Goal: Book appointment/travel/reservation

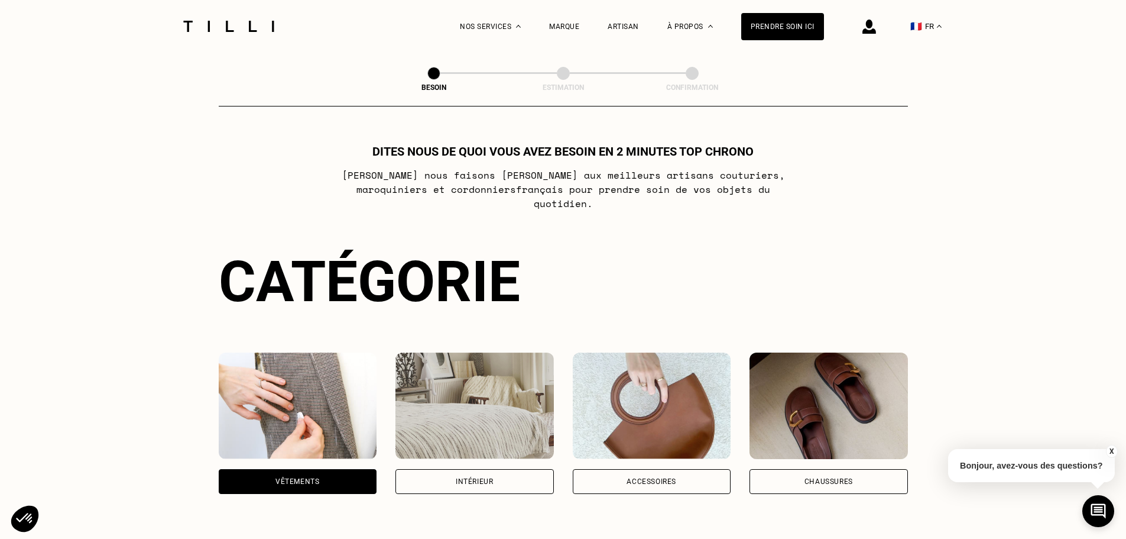
select select "FR"
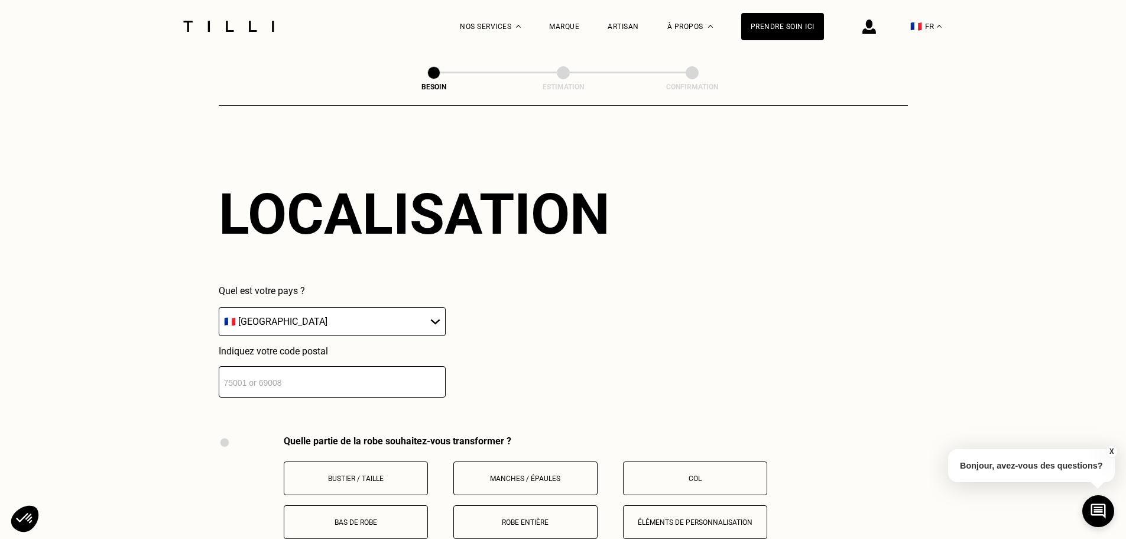
click at [267, 372] on input "number" at bounding box center [332, 381] width 227 height 31
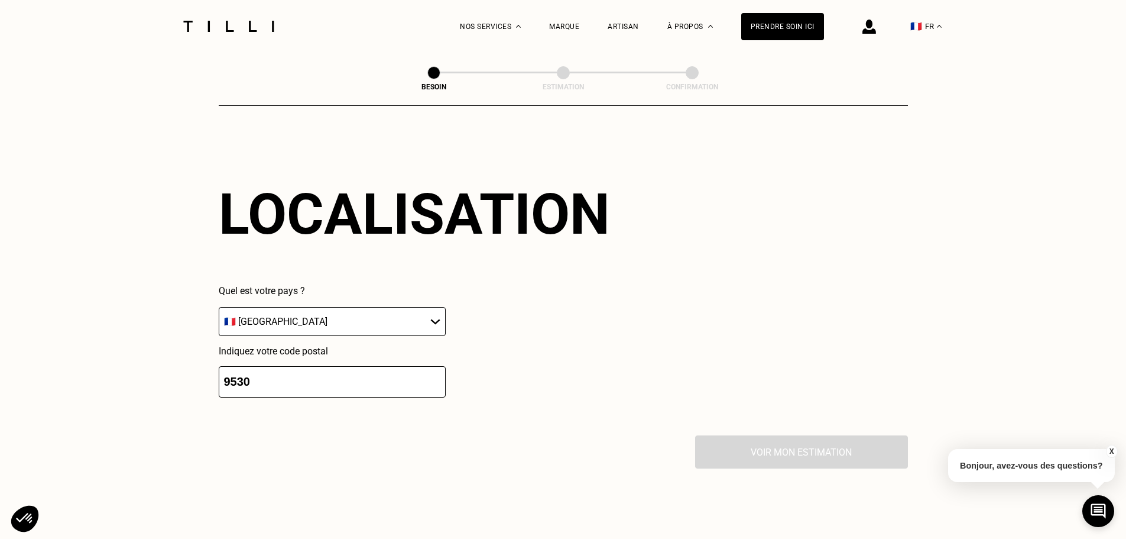
click at [137, 404] on div "La Méthode Retoucherie Maroquinerie Broderie Cordonnerie Nos prix Nos services …" at bounding box center [563, 41] width 1126 height 2143
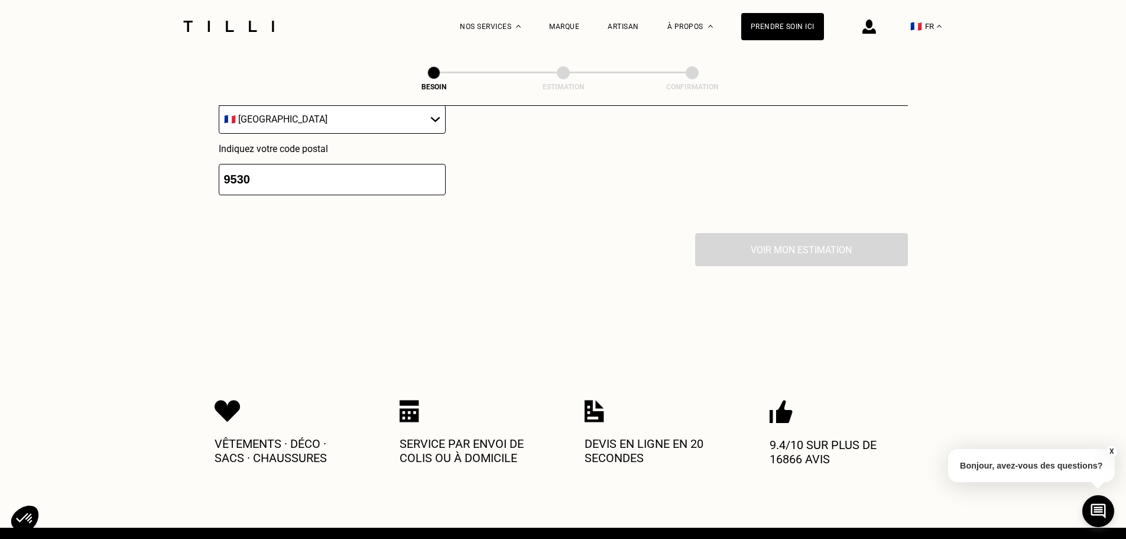
scroll to position [1266, 0]
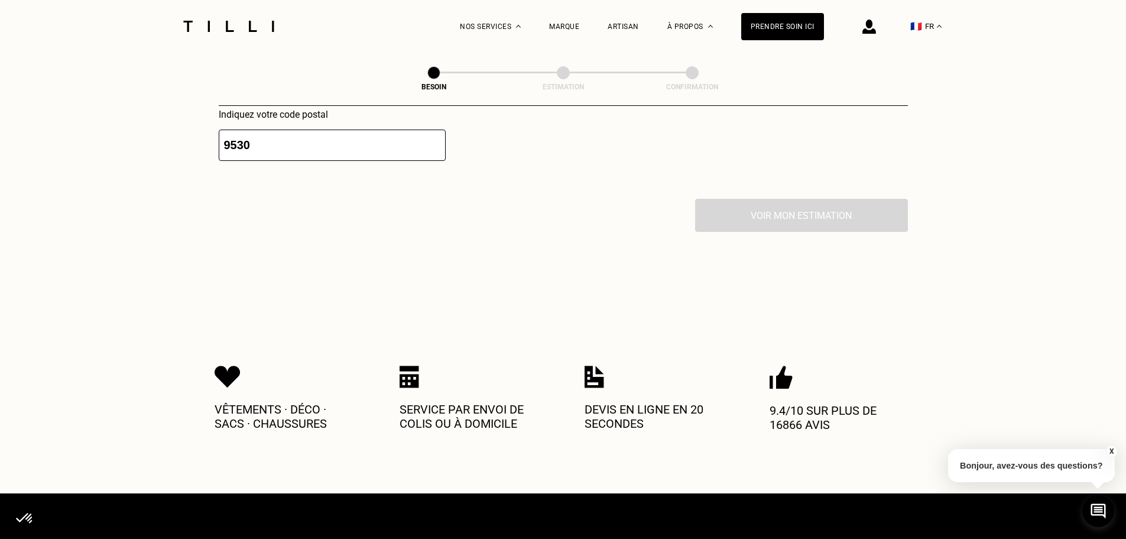
click at [785, 212] on div "Voir mon estimation" at bounding box center [563, 215] width 689 height 33
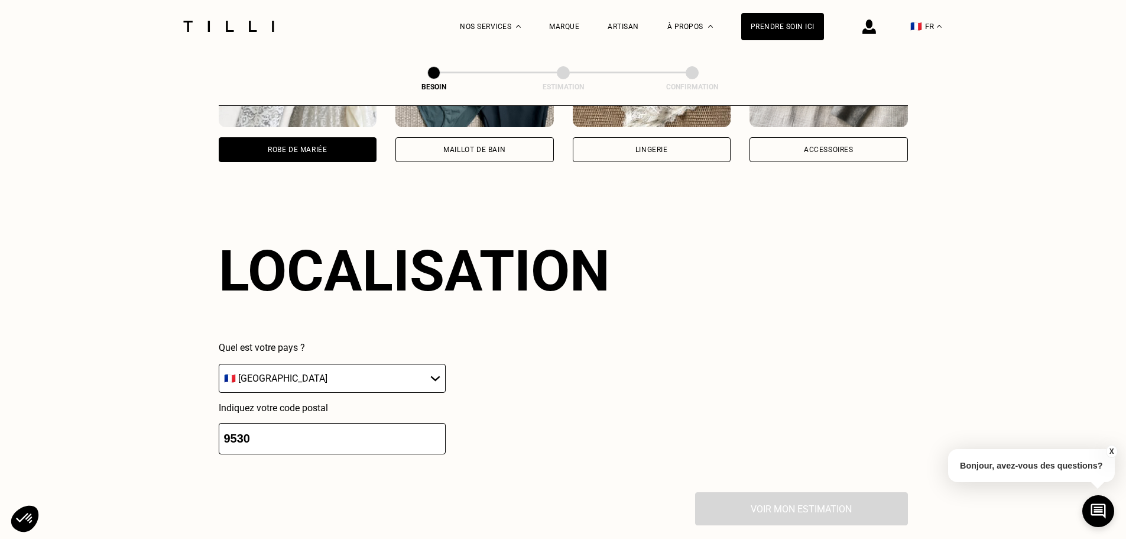
scroll to position [971, 0]
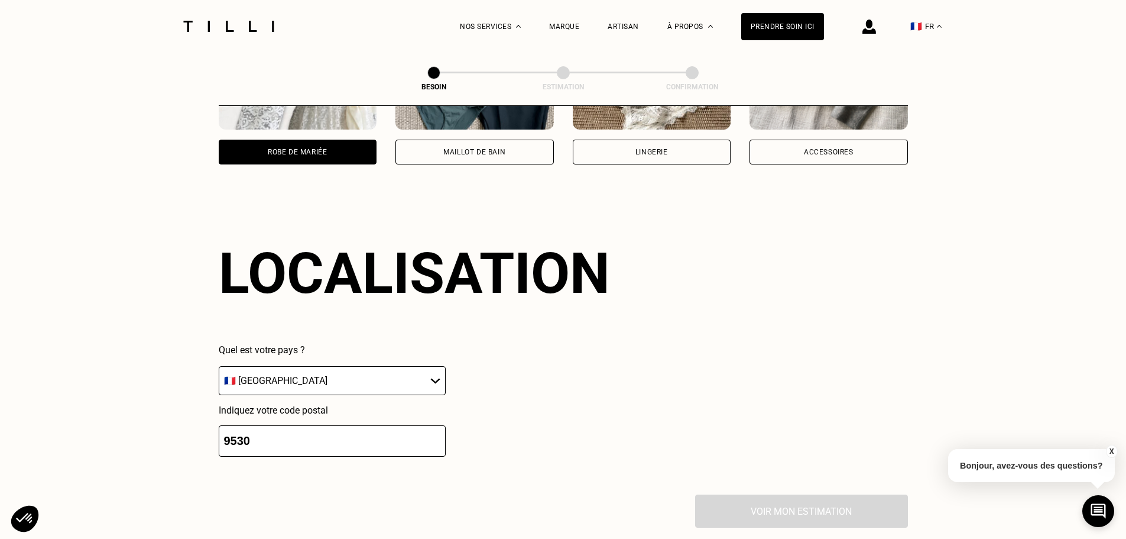
click at [296, 377] on select "🇩🇪 [GEOGRAPHIC_DATA] 🇦🇹 [GEOGRAPHIC_DATA] 🇧🇪 [GEOGRAPHIC_DATA] 🇧🇬 Bulgarie 🇨🇾 C…" at bounding box center [332, 380] width 227 height 29
click at [92, 378] on div "La Méthode Retoucherie Maroquinerie Broderie Cordonnerie Nos prix Nos services …" at bounding box center [563, 100] width 1126 height 2143
click at [234, 430] on input "9530" at bounding box center [332, 440] width 227 height 31
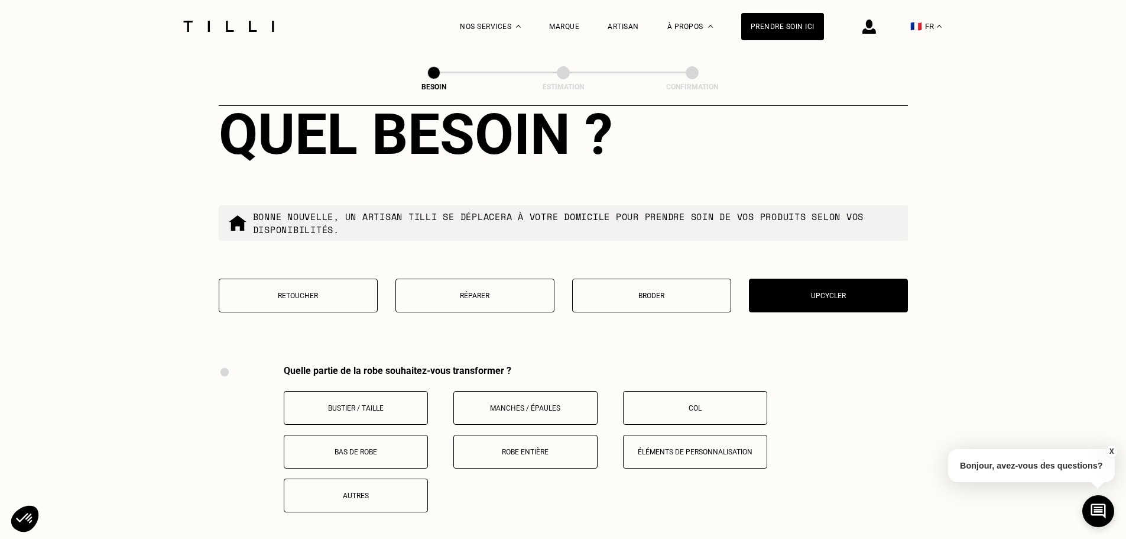
scroll to position [1383, 0]
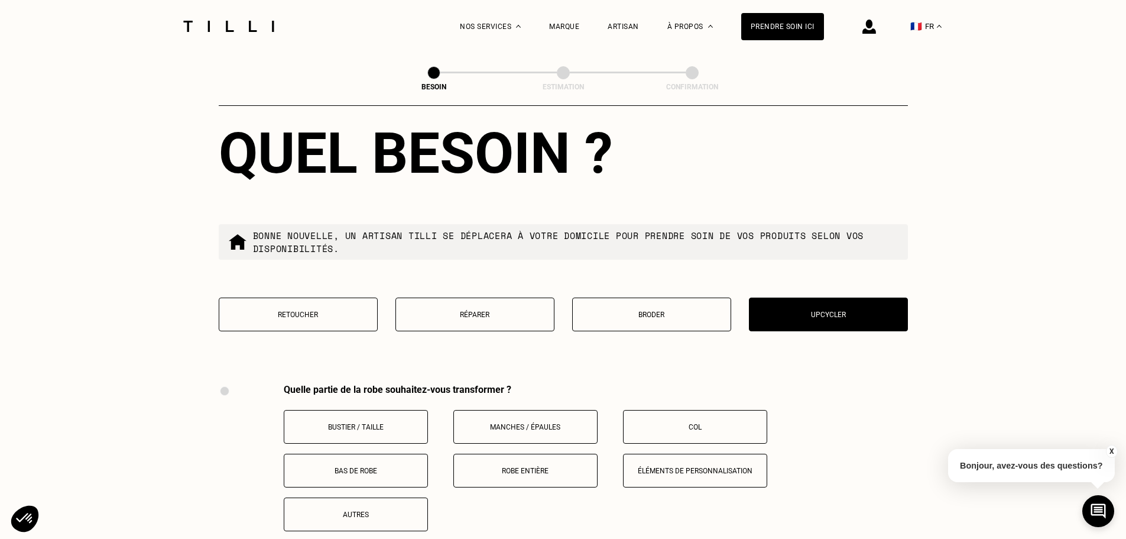
type input "95130"
click at [260, 310] on p "Retoucher" at bounding box center [298, 314] width 146 height 8
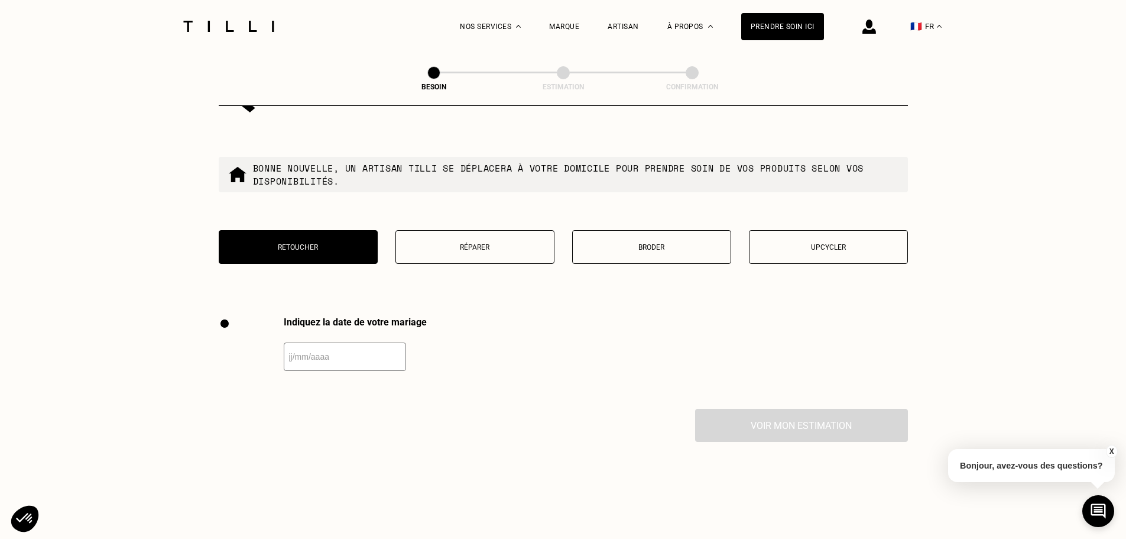
scroll to position [1450, 0]
click at [783, 253] on button "Upcycler" at bounding box center [828, 248] width 159 height 34
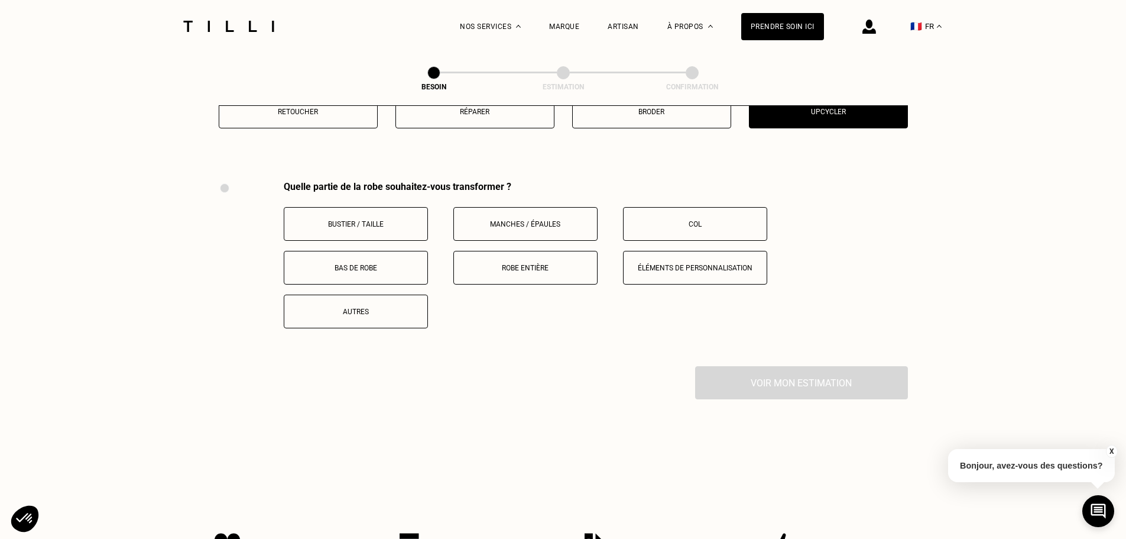
scroll to position [1627, 0]
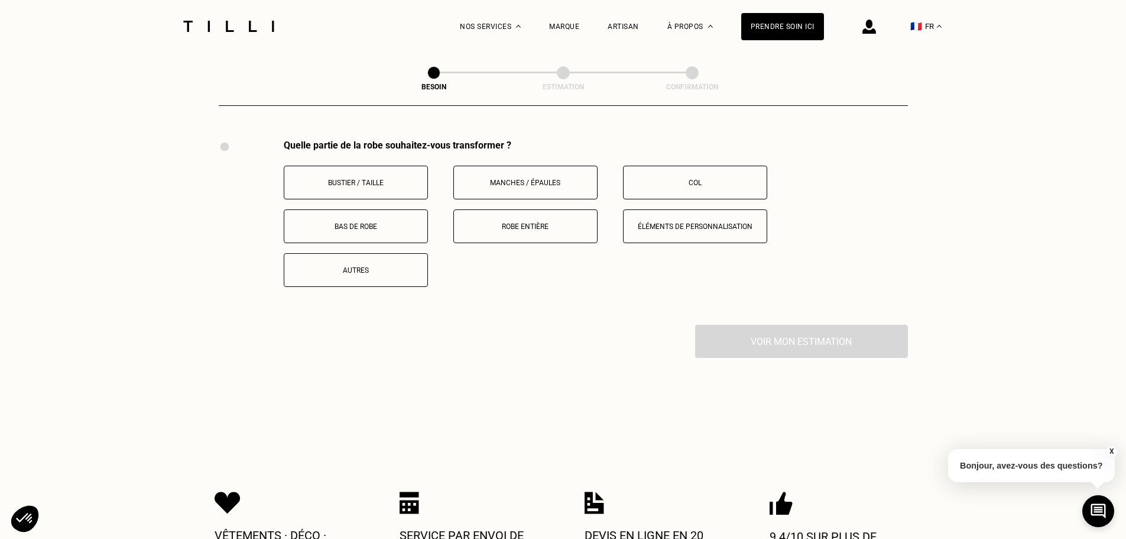
click at [498, 224] on button "Robe entière" at bounding box center [525, 226] width 144 height 34
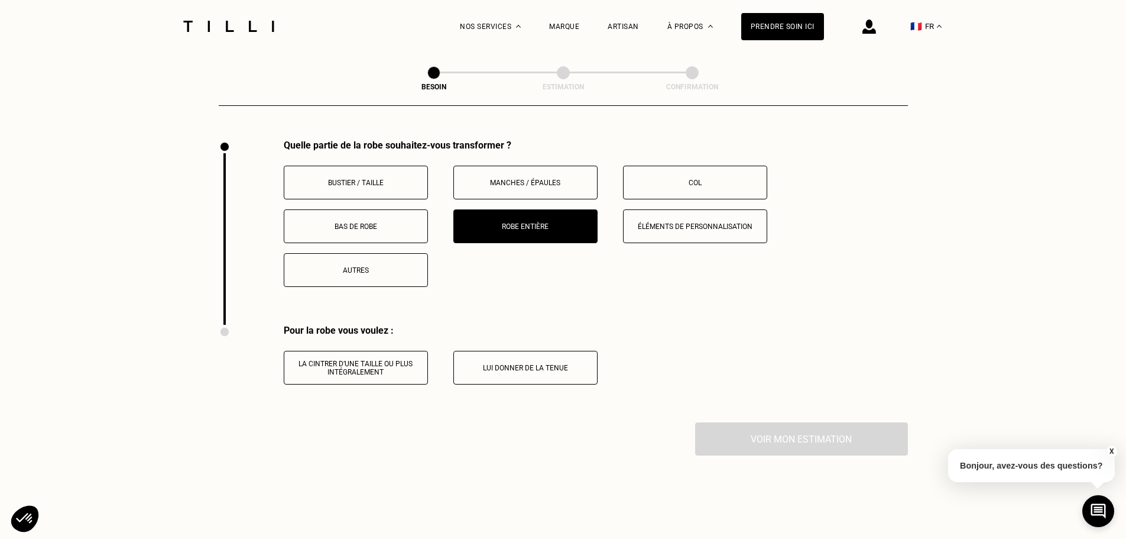
click at [527, 364] on p "Lui donner de la tenue" at bounding box center [525, 368] width 131 height 8
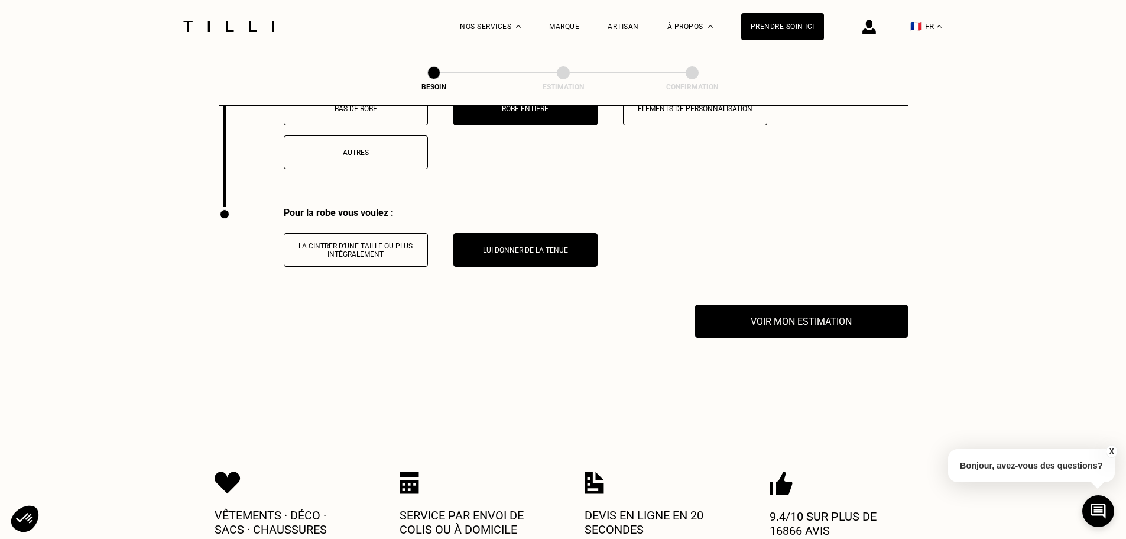
scroll to position [1745, 0]
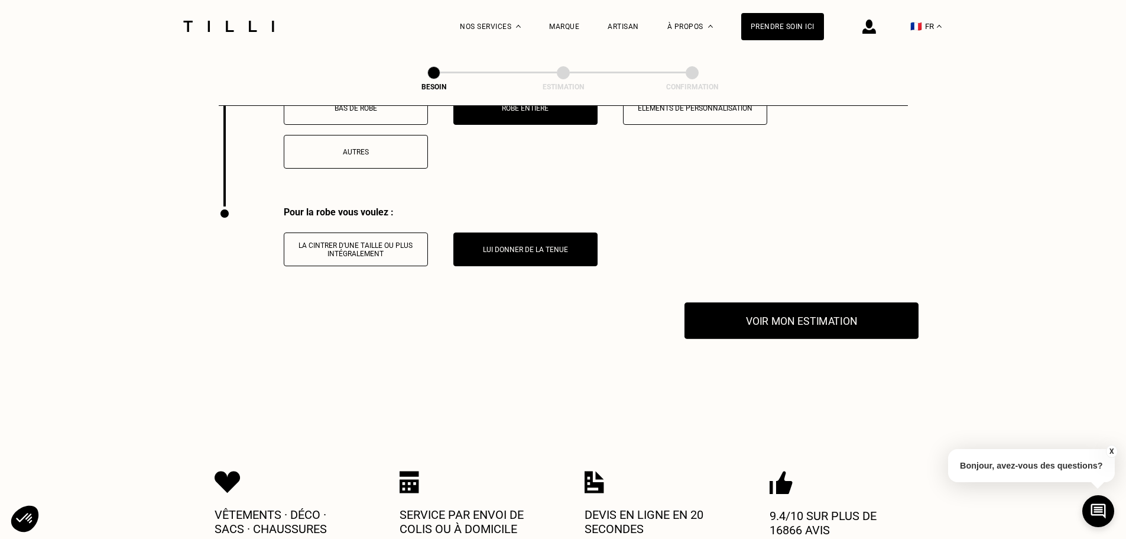
click at [831, 320] on button "Voir mon estimation" at bounding box center [802, 320] width 234 height 37
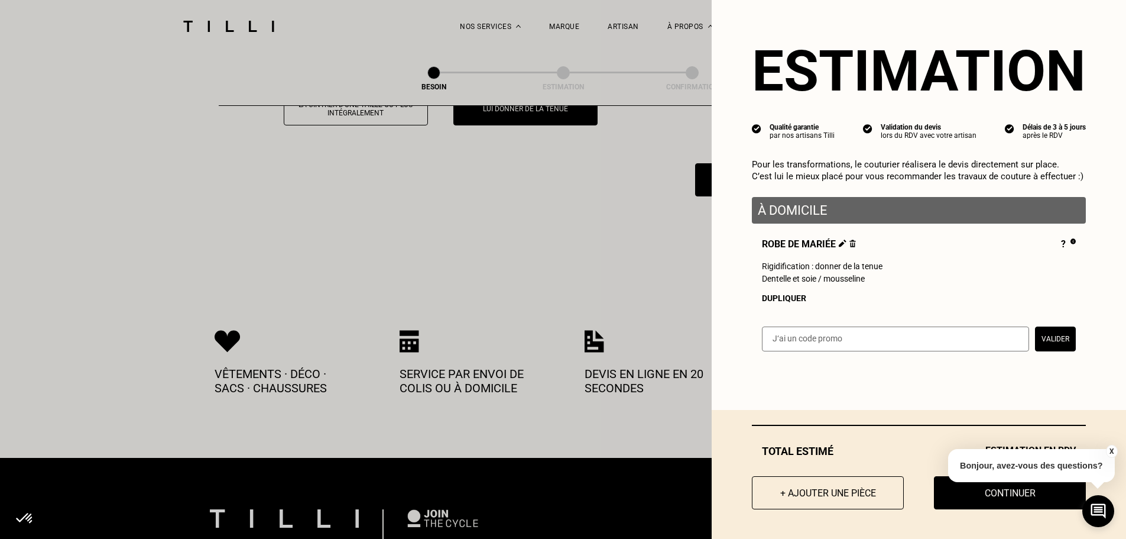
scroll to position [1923, 0]
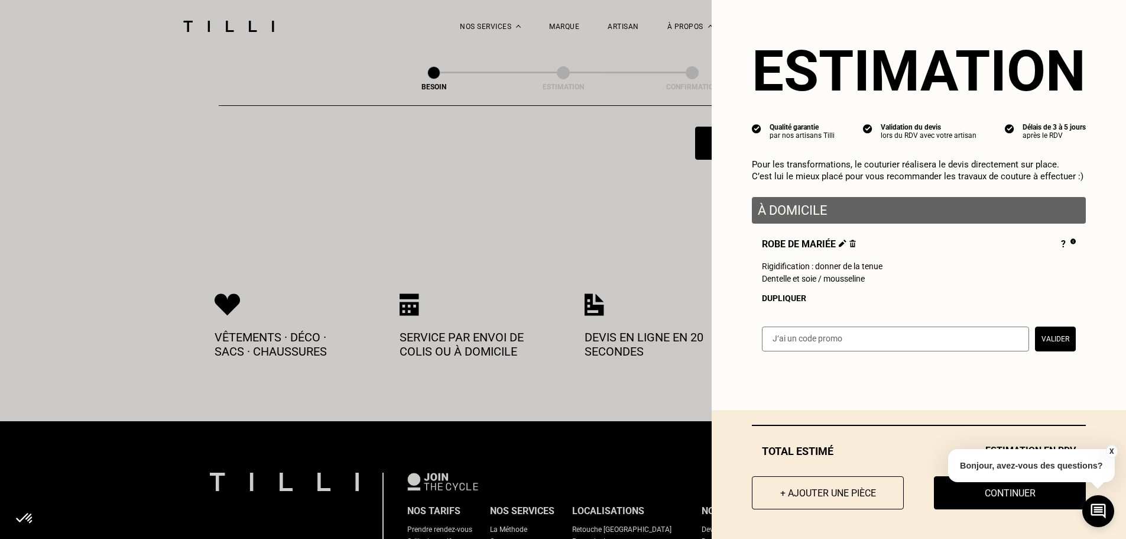
click at [1111, 453] on button "X" at bounding box center [1112, 451] width 12 height 13
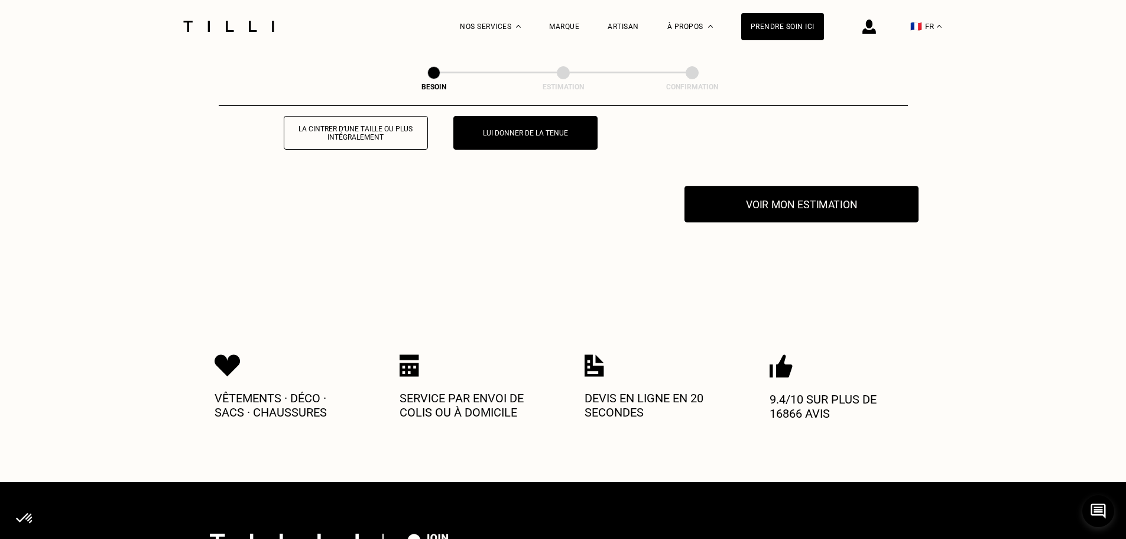
scroll to position [1804, 0]
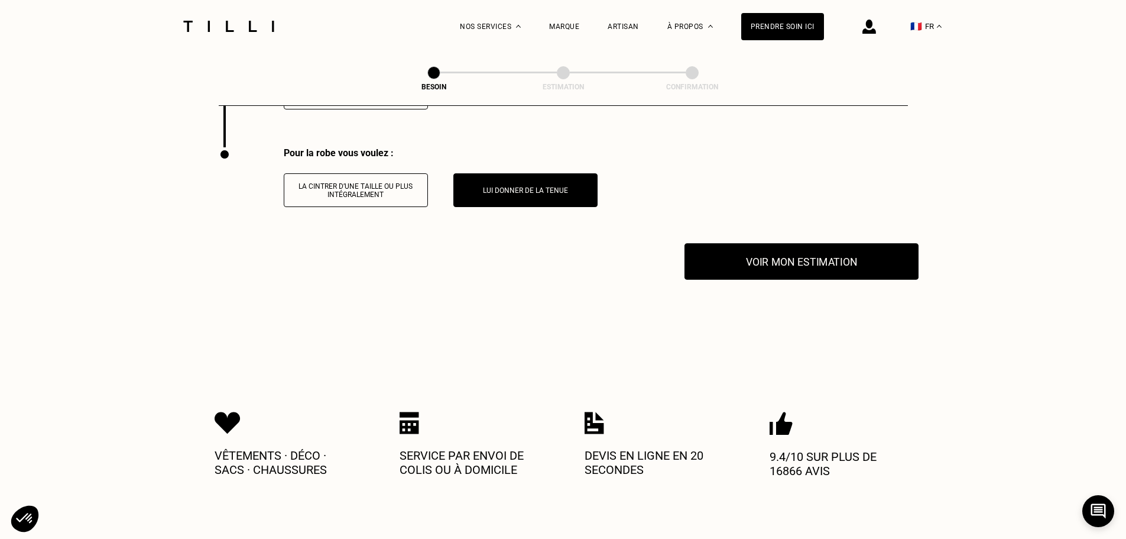
click at [835, 263] on button "Voir mon estimation" at bounding box center [802, 261] width 234 height 37
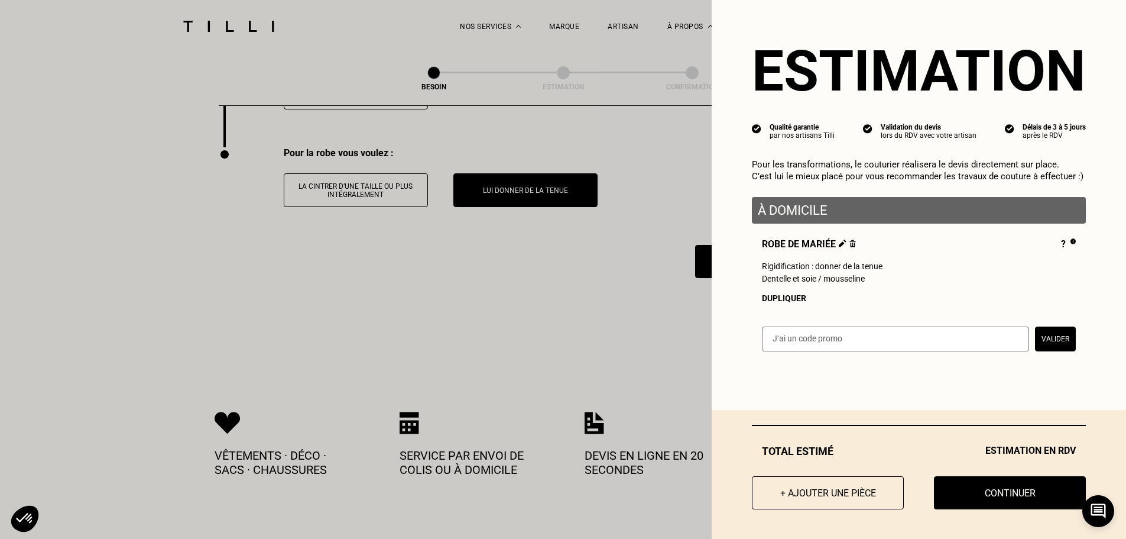
click at [834, 349] on input "text" at bounding box center [895, 338] width 267 height 25
click at [981, 497] on button "Continuer" at bounding box center [1009, 492] width 167 height 37
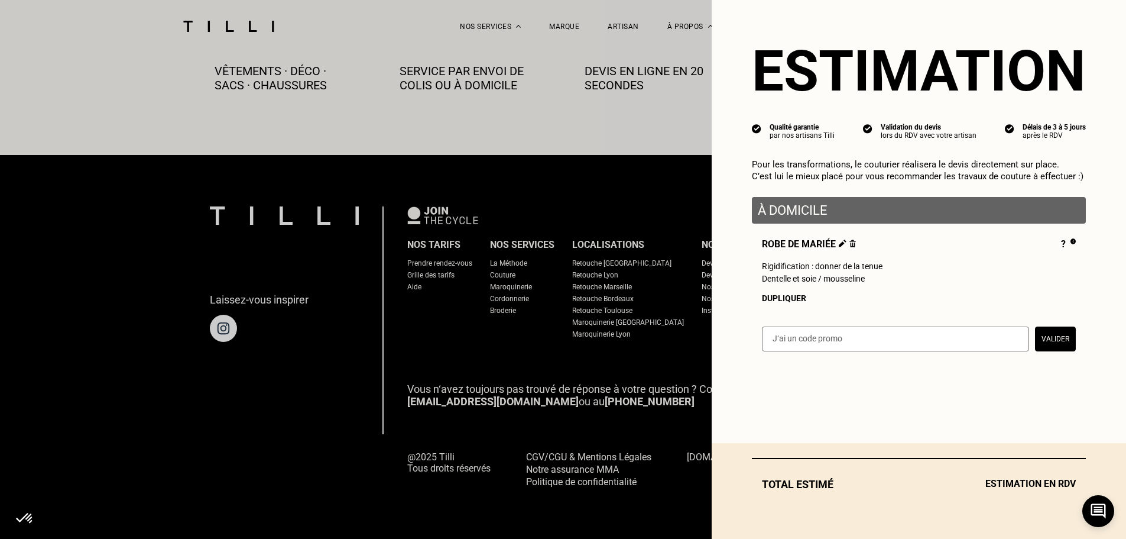
scroll to position [659, 0]
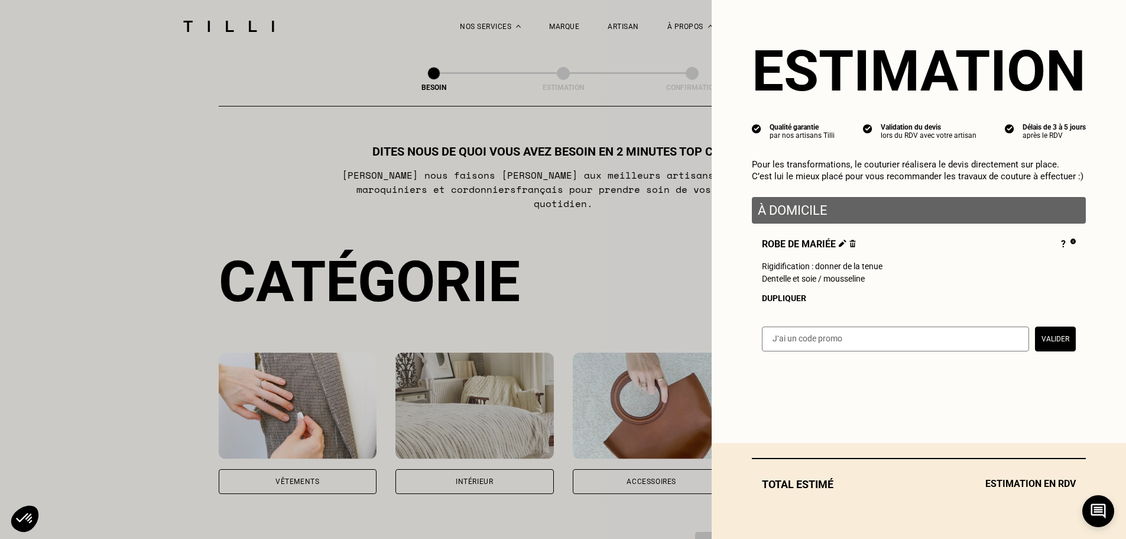
select select "FR"
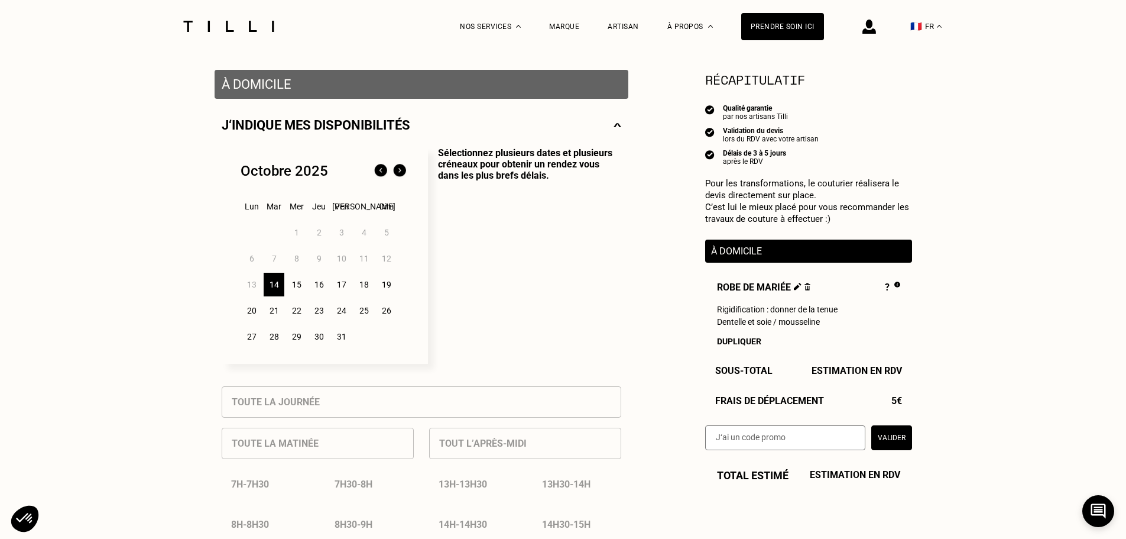
scroll to position [236, 0]
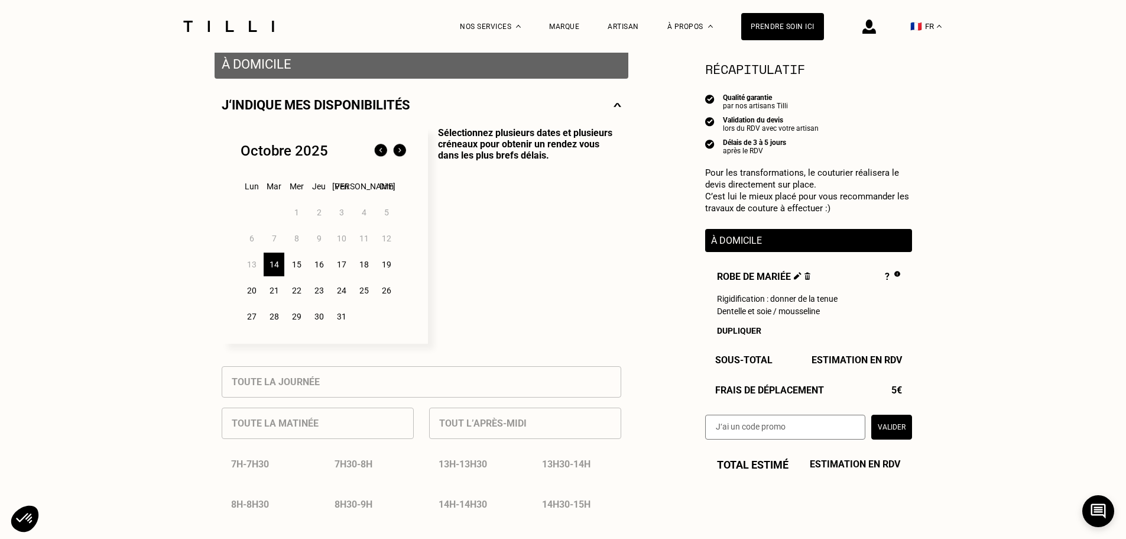
click at [368, 296] on div "25" at bounding box center [364, 290] width 21 height 24
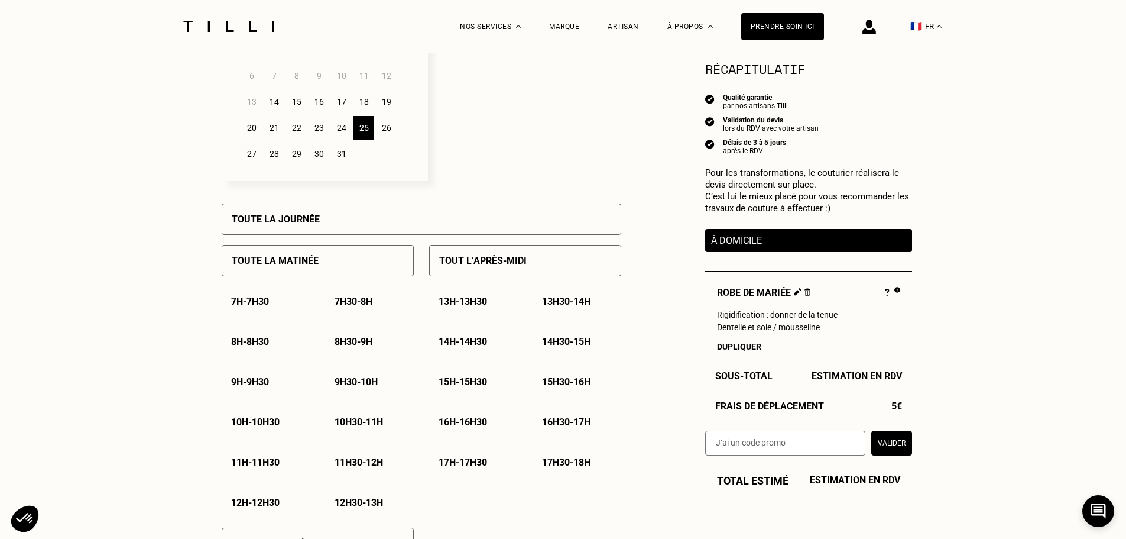
scroll to position [414, 0]
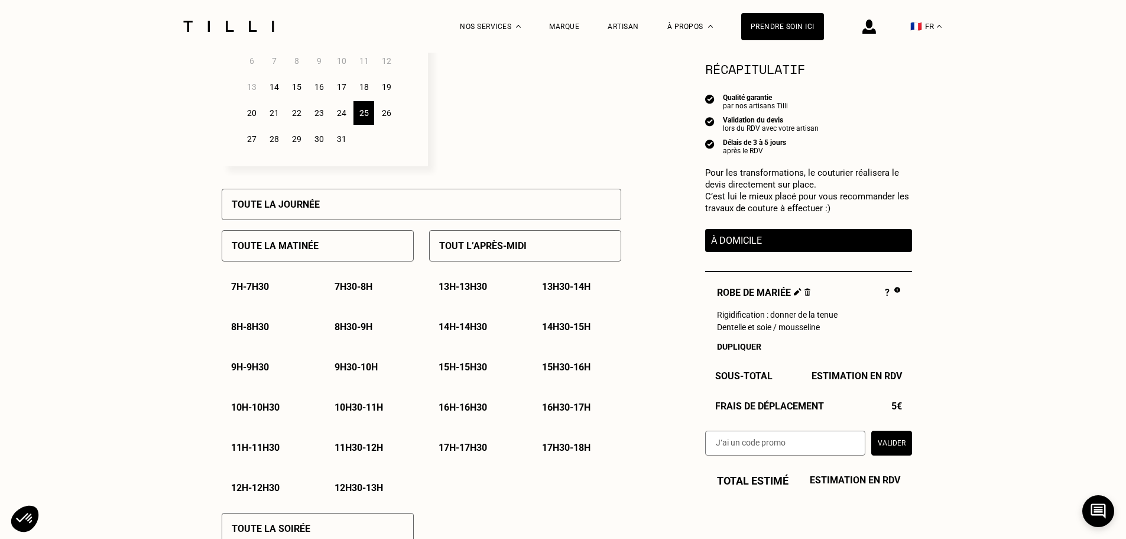
click at [466, 366] on p "15h - 15h30" at bounding box center [463, 366] width 48 height 11
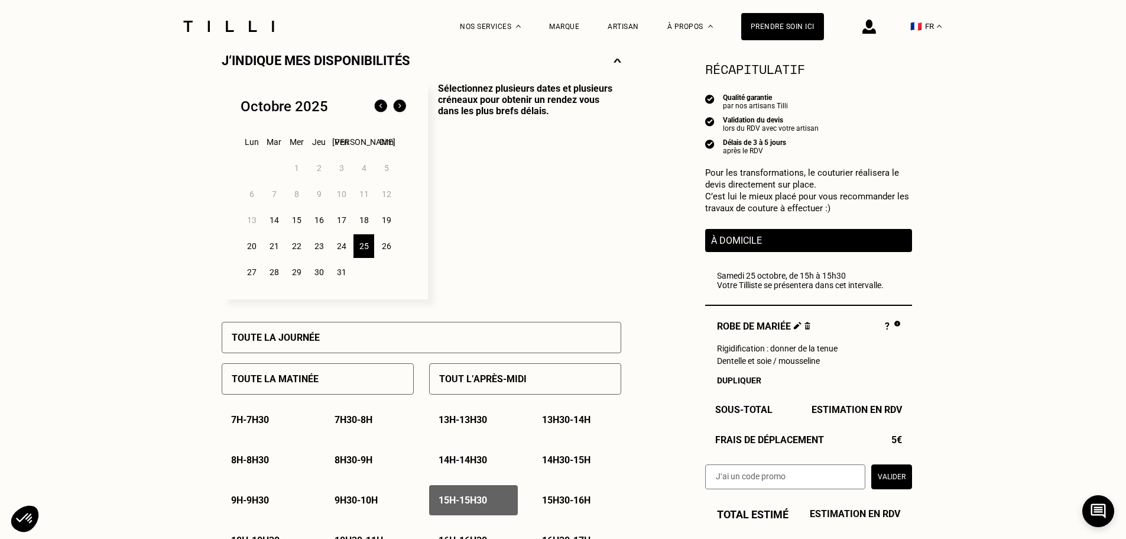
scroll to position [0, 0]
